Goal: Task Accomplishment & Management: Use online tool/utility

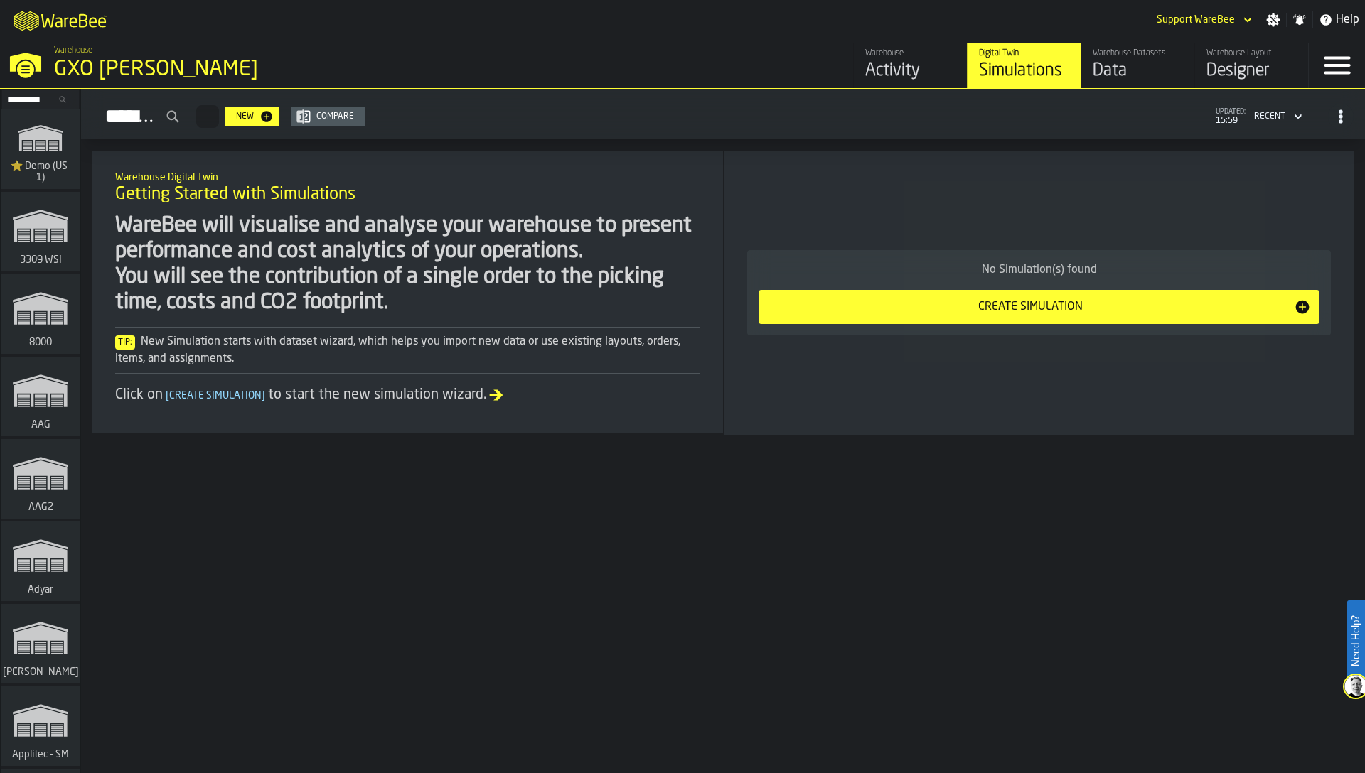
click at [36, 94] on input "Search..." at bounding box center [41, 100] width 74 height 16
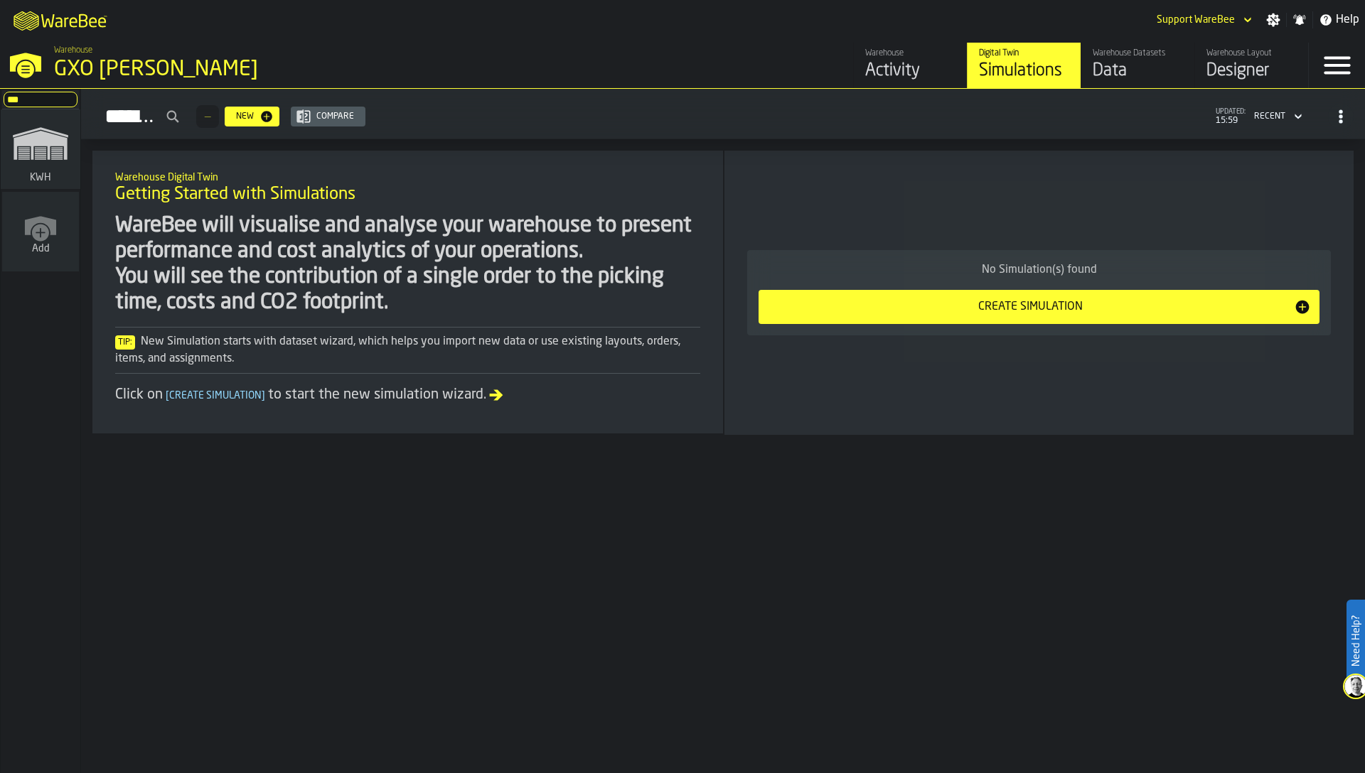
type input "***"
click at [28, 155] on polygon "link-to-/wh/i/4fb45246-3b77-4bb5-b880-c337c3c5facb/simulations" at bounding box center [23, 155] width 11 height 1
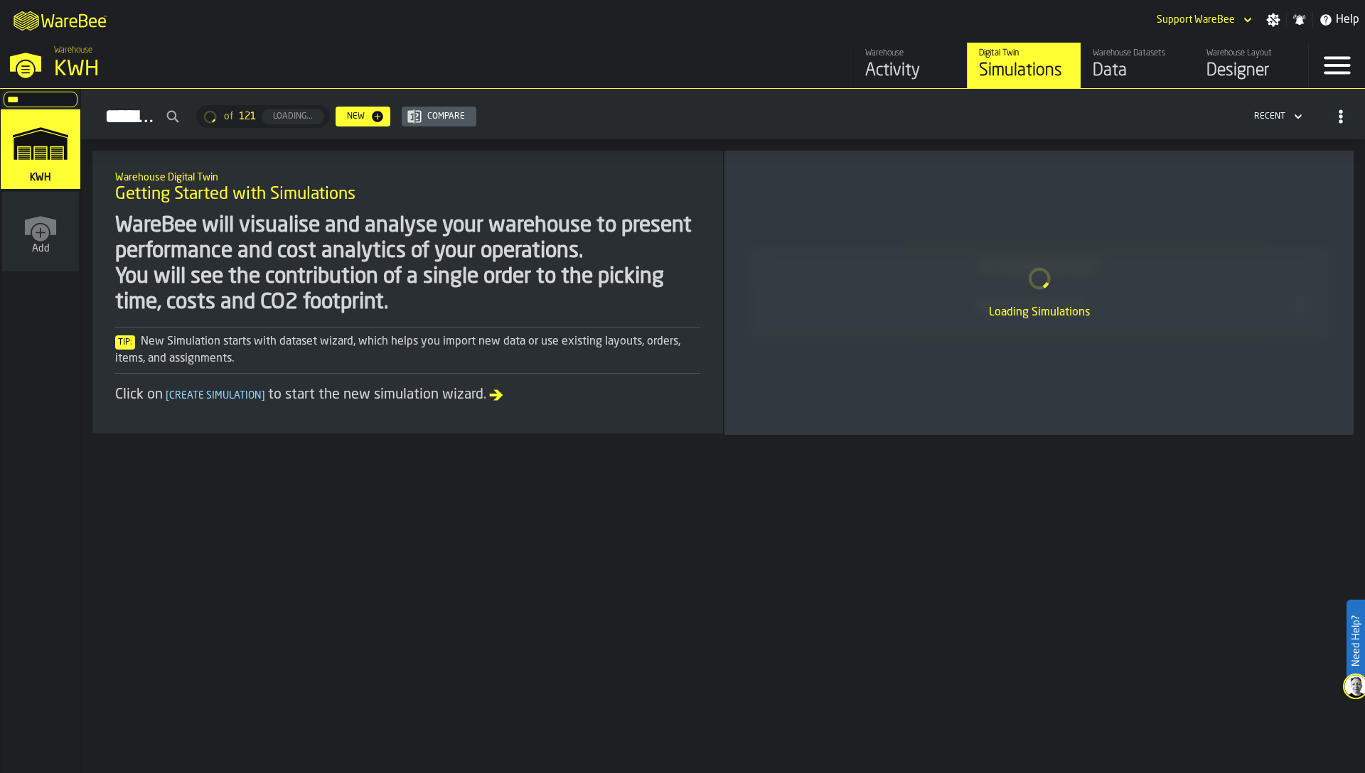
click at [1119, 56] on div "Warehouse Datasets" at bounding box center [1137, 53] width 90 height 10
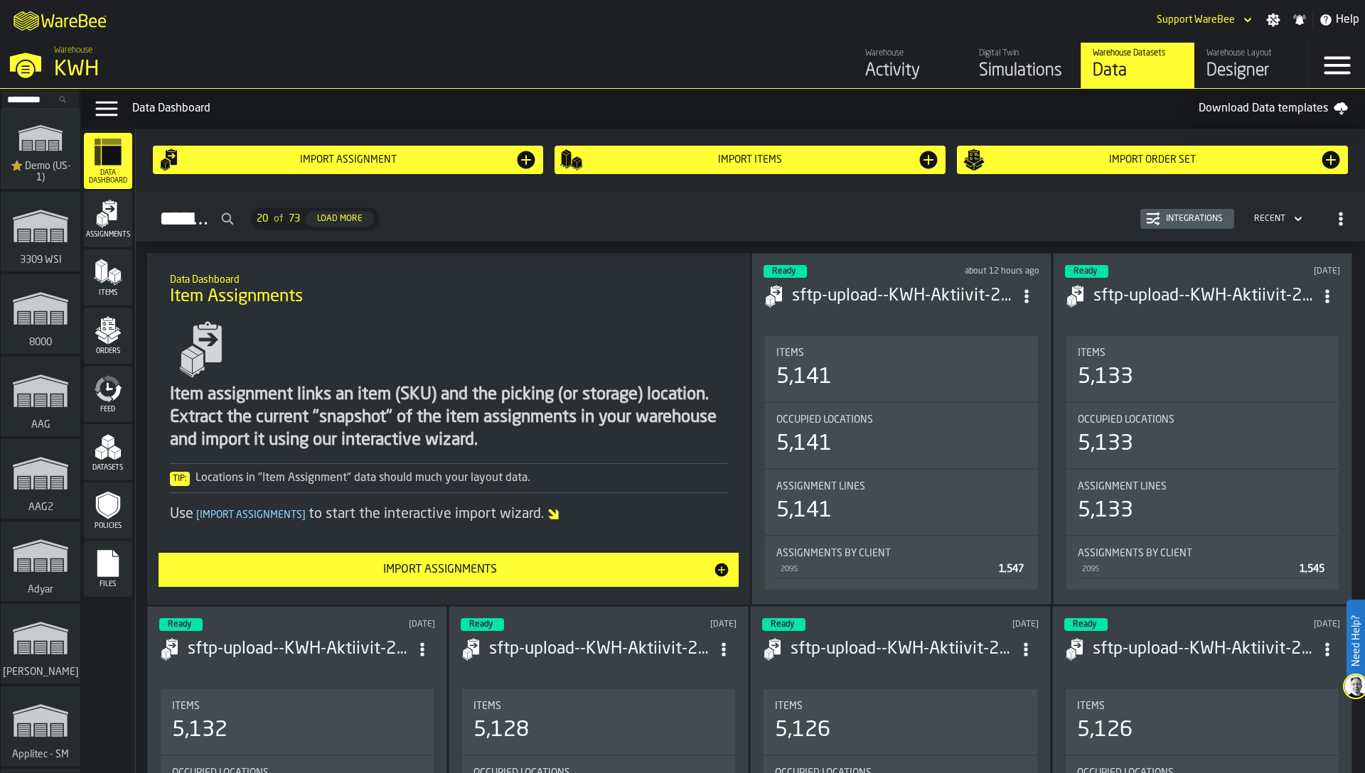
click at [109, 406] on span "Feed" at bounding box center [108, 410] width 48 height 8
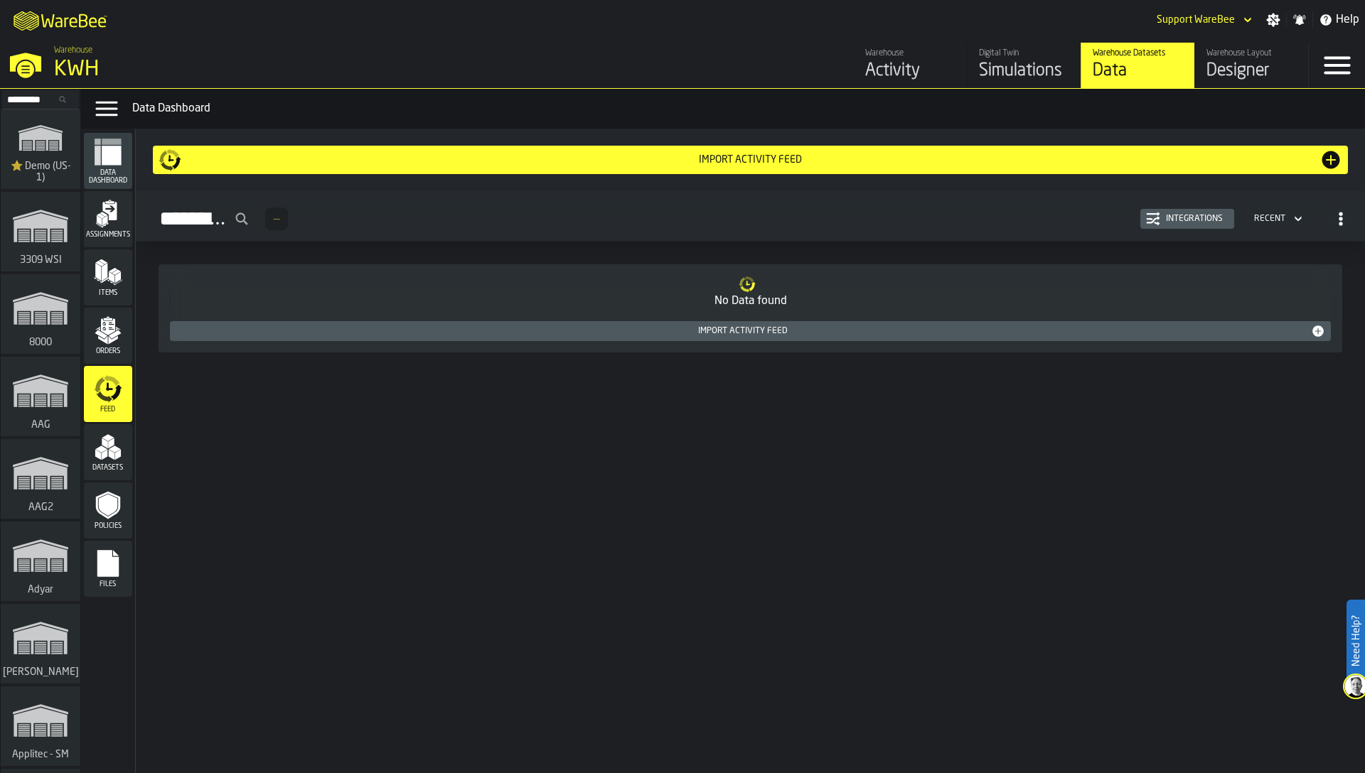
click at [99, 334] on polygon "menu Orders" at bounding box center [101, 334] width 12 height 9
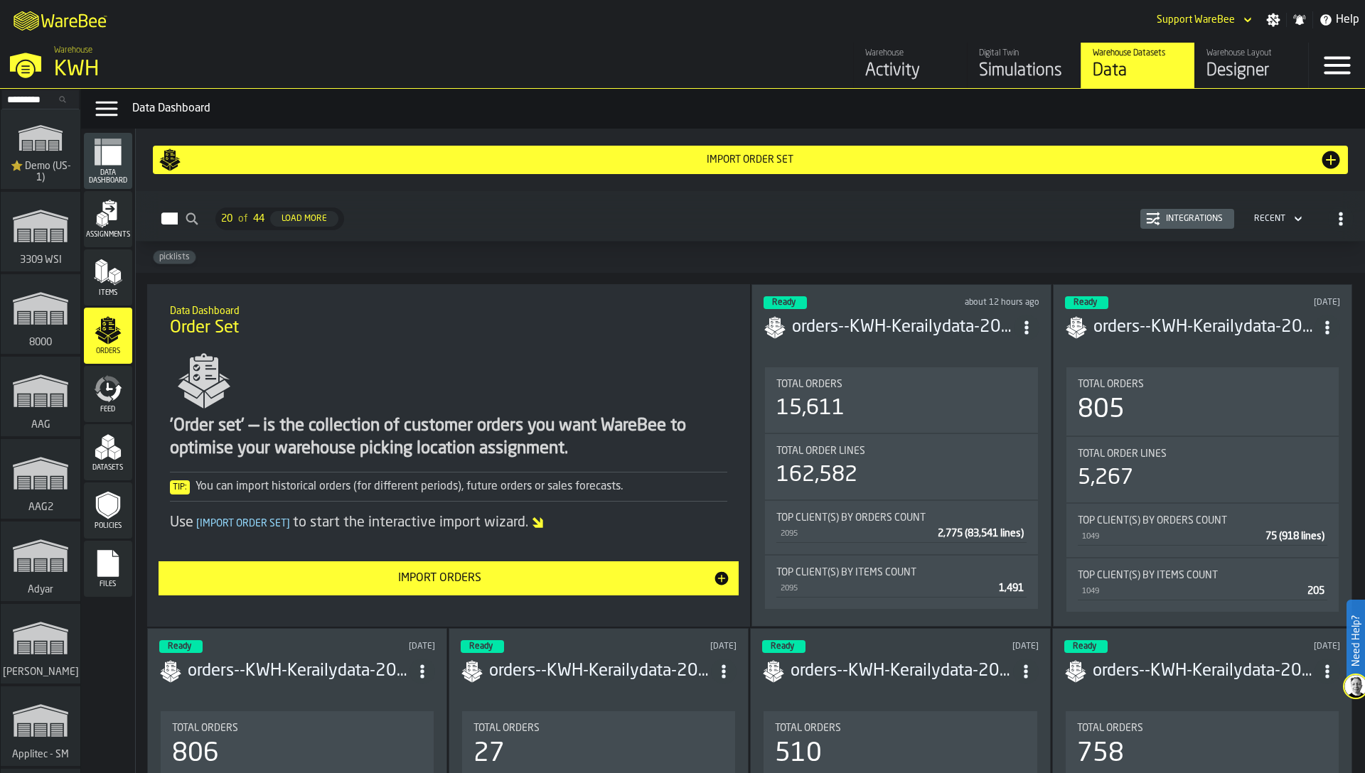
click at [1178, 215] on div "Integrations" at bounding box center [1194, 219] width 68 height 10
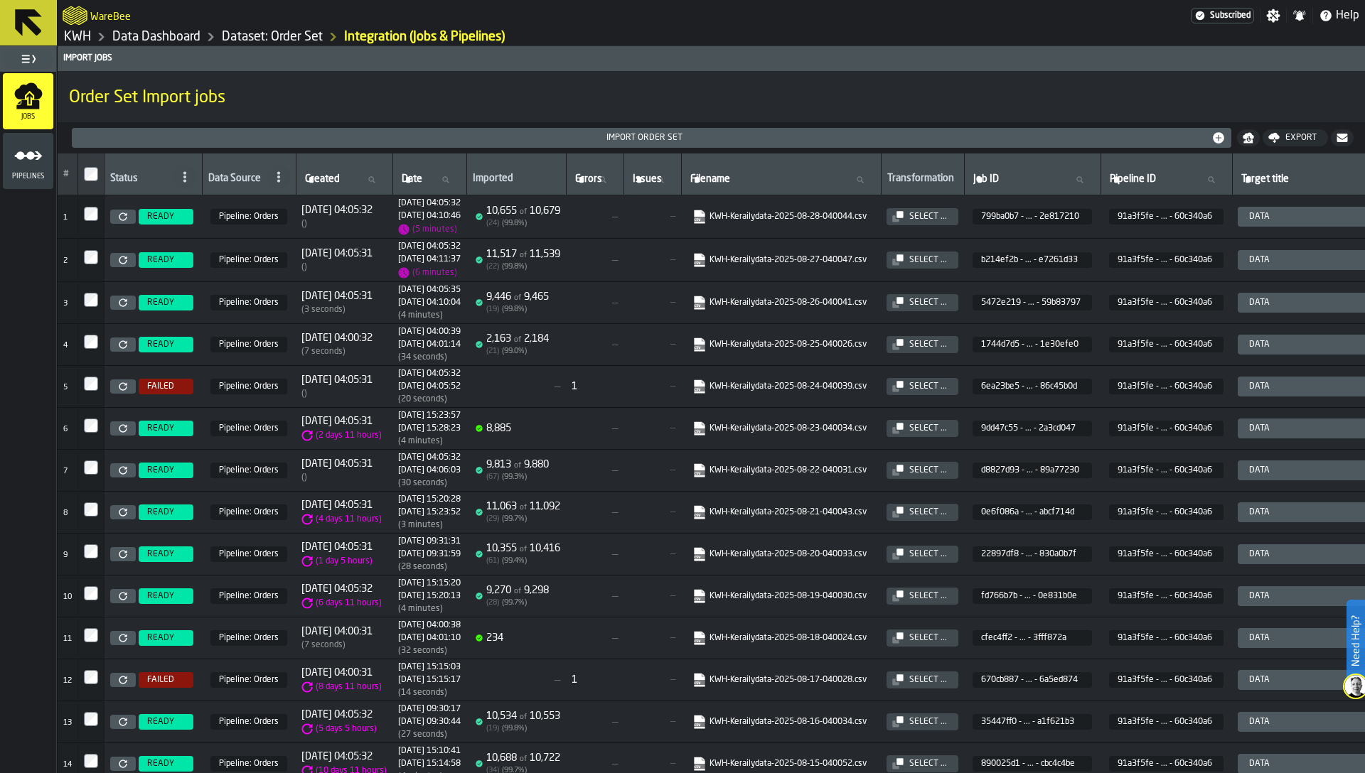
click at [19, 158] on circle "menu Pipelines" at bounding box center [20, 155] width 9 height 9
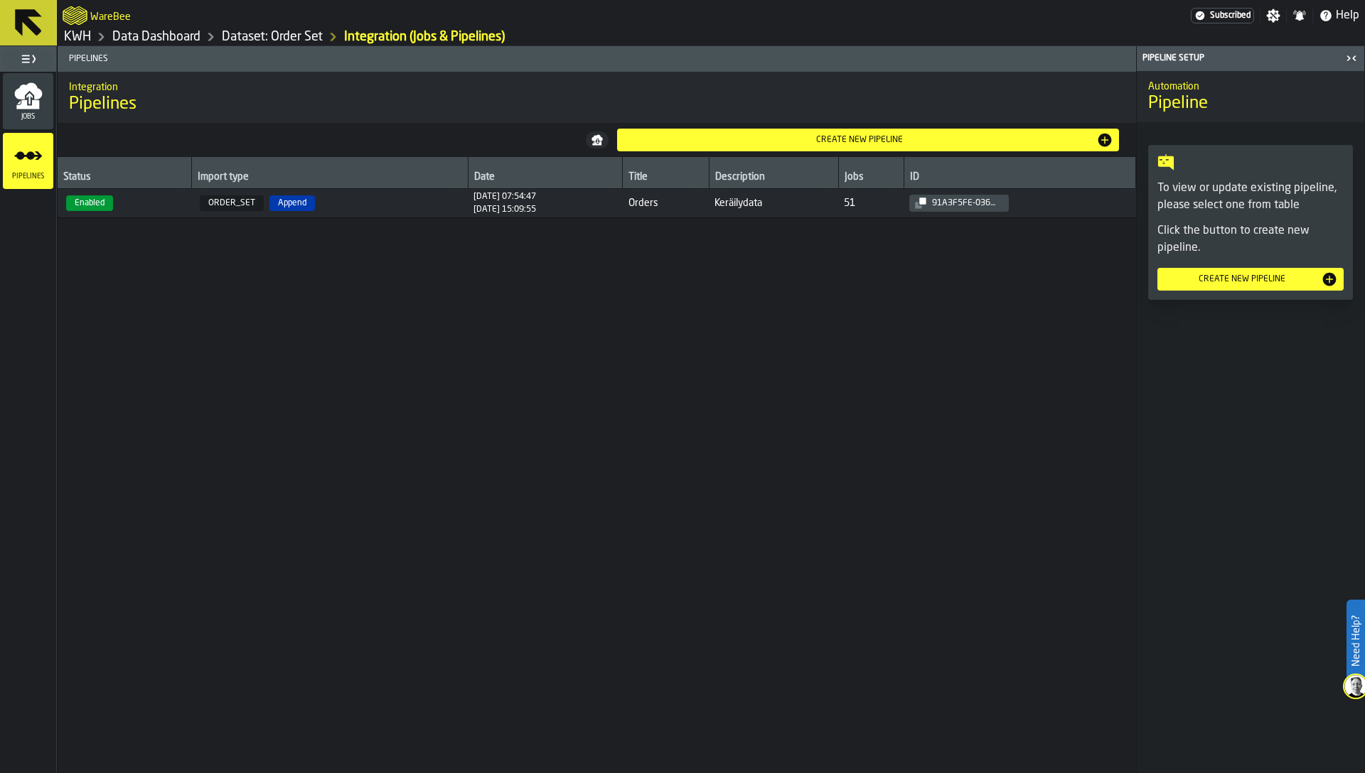
click at [200, 200] on span "ORDER_SET" at bounding box center [232, 203] width 64 height 16
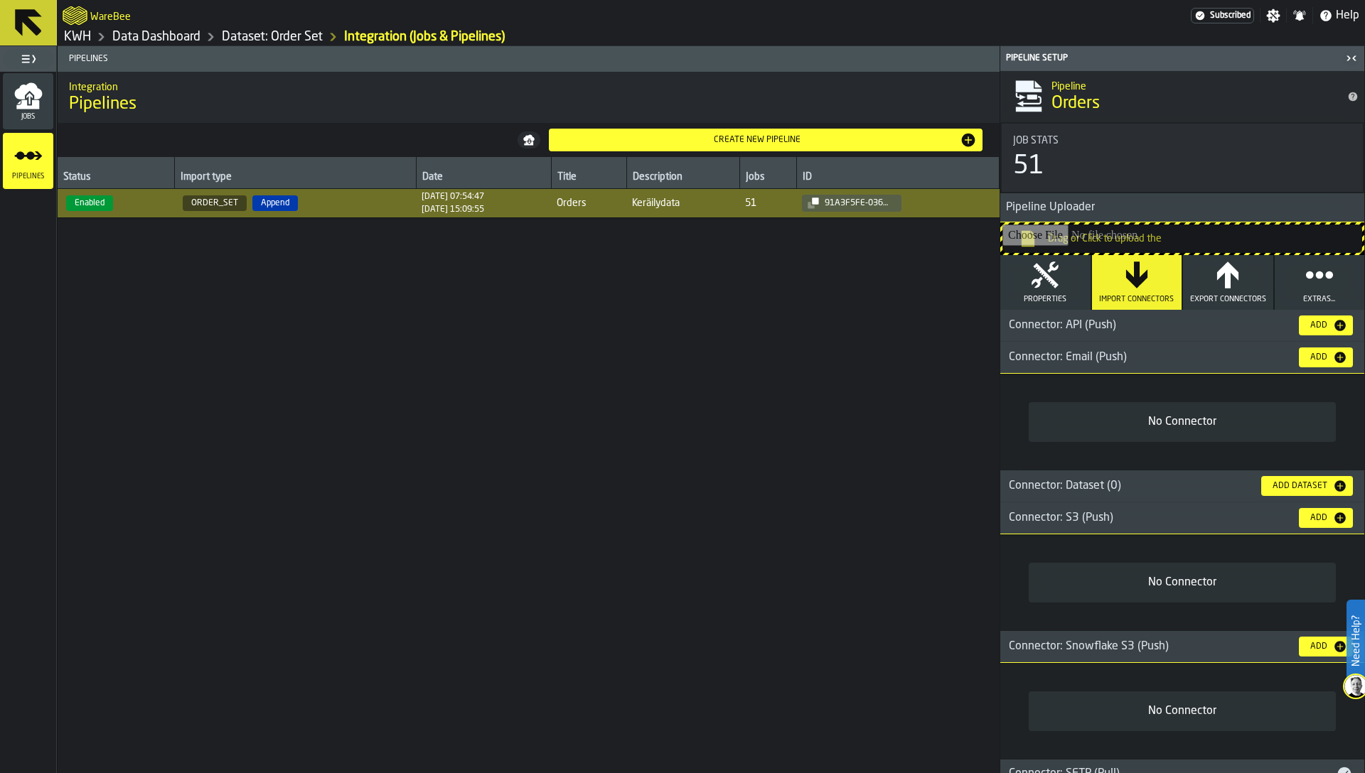
scroll to position [16, 0]
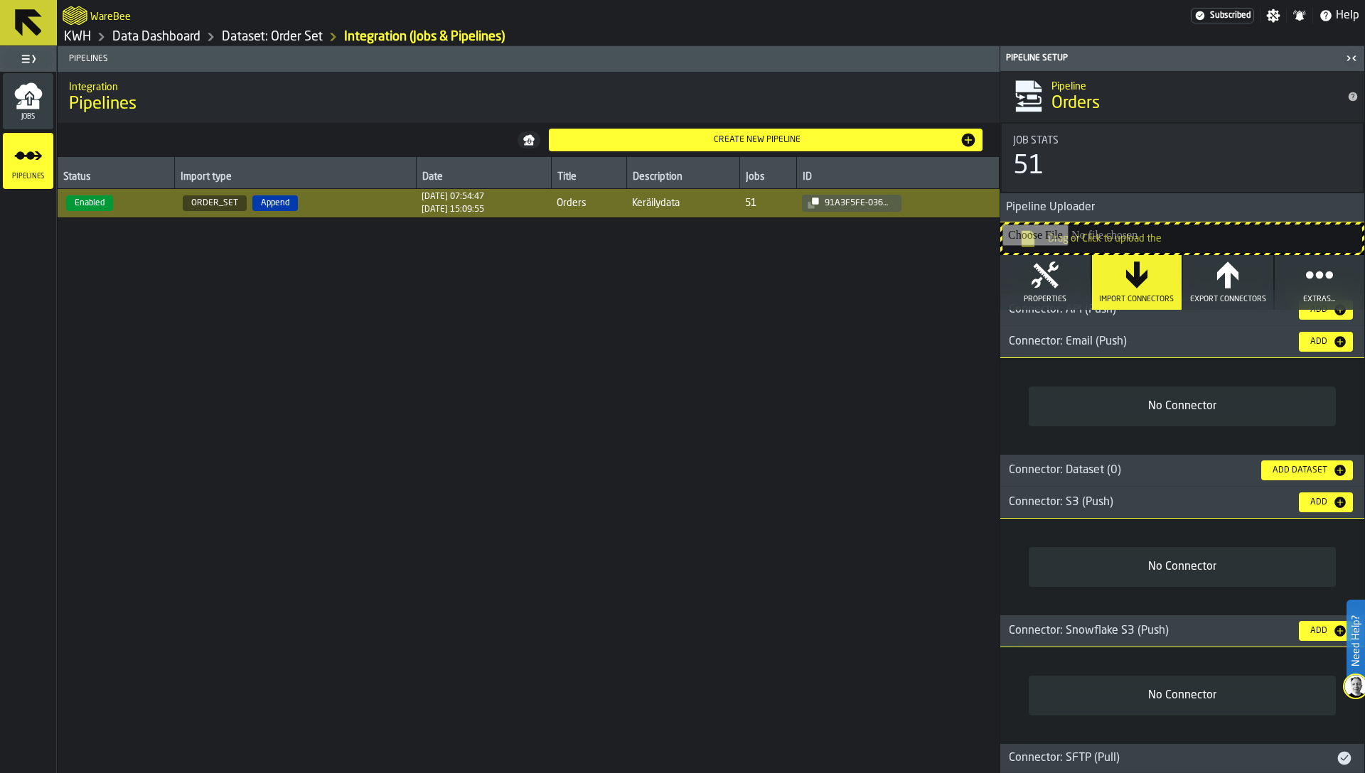
click at [1161, 746] on h3 "Connector: SFTP (Pull)" at bounding box center [1182, 758] width 364 height 29
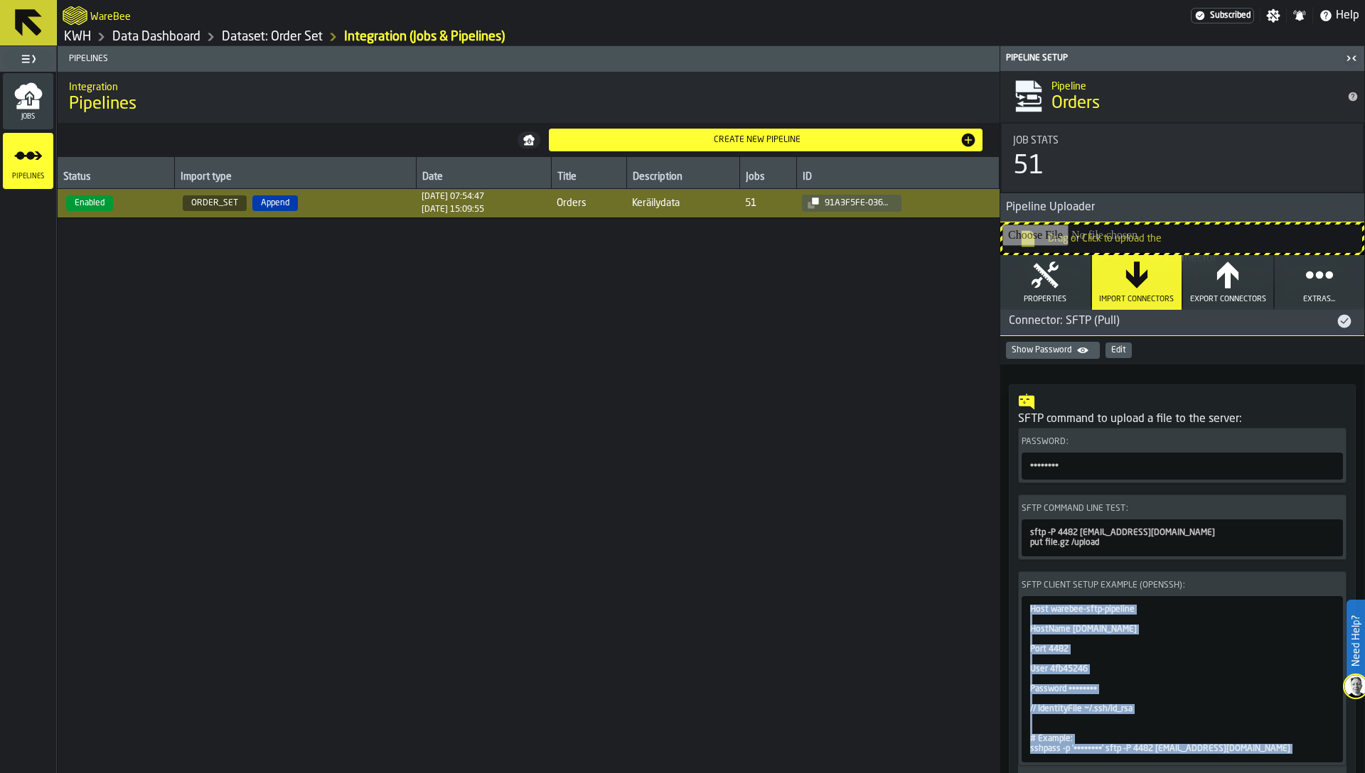
scroll to position [392, 0]
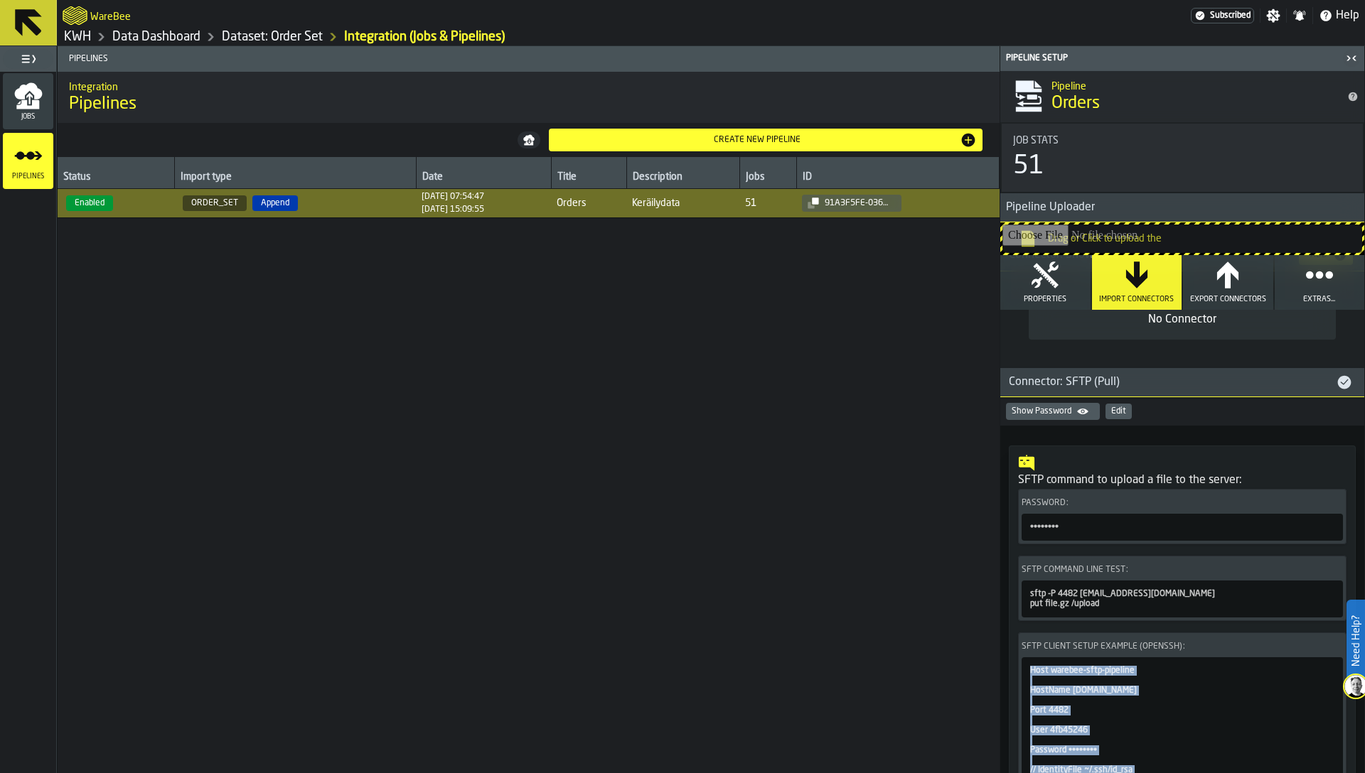
click at [1085, 409] on icon "button-" at bounding box center [1082, 411] width 11 height 11
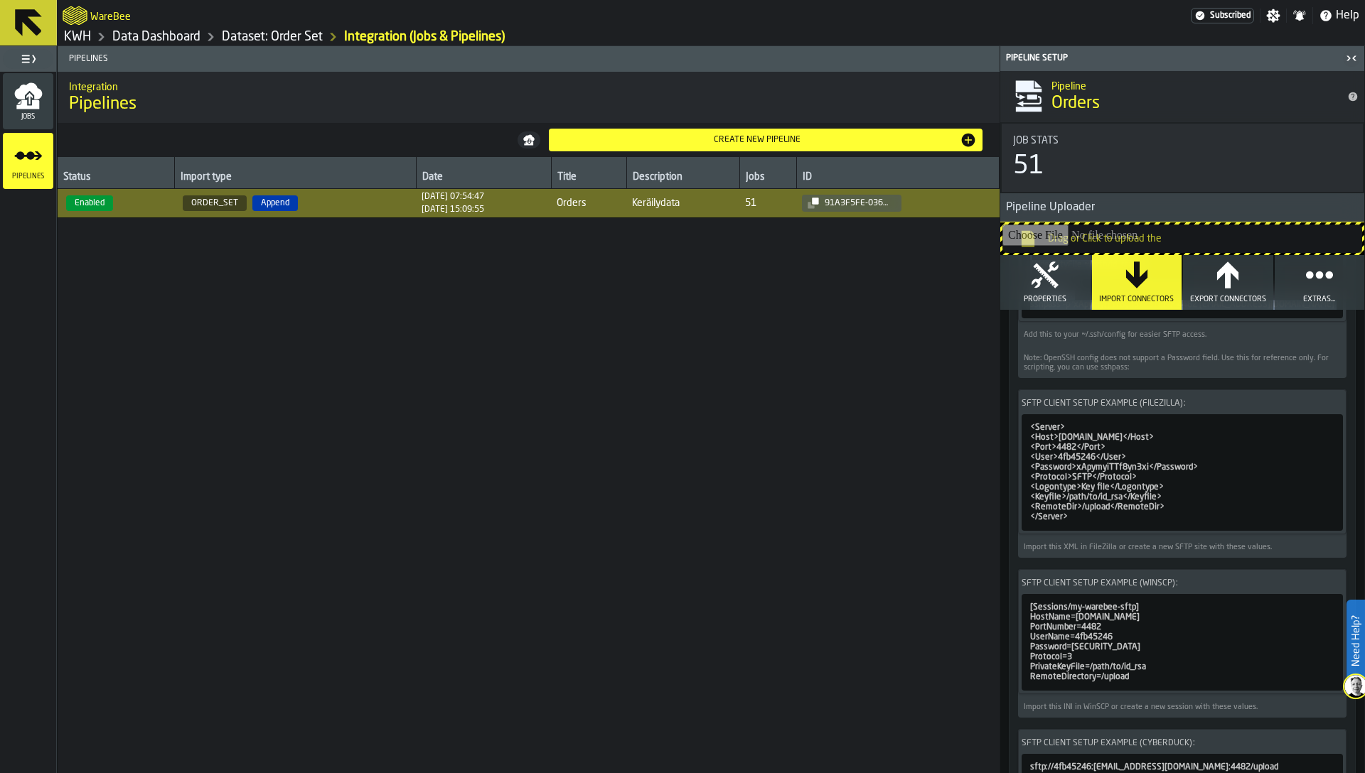
scroll to position [1026, 0]
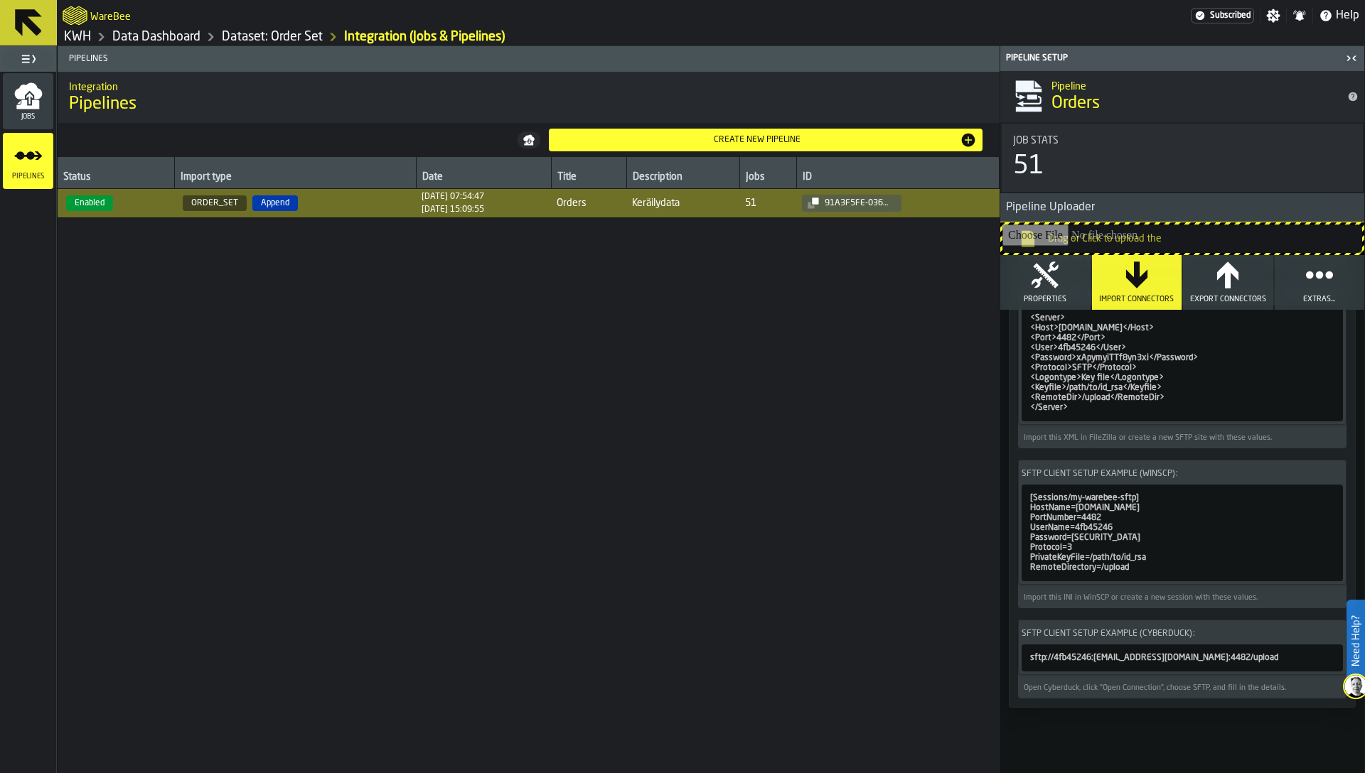
click at [0, 0] on icon "button-" at bounding box center [0, 0] width 0 height 0
click at [783, 422] on div "Status Import type Date Title Description Jobs ID Enabled ORDER_SET Append [DAT…" at bounding box center [529, 465] width 942 height 616
